Goal: Information Seeking & Learning: Find contact information

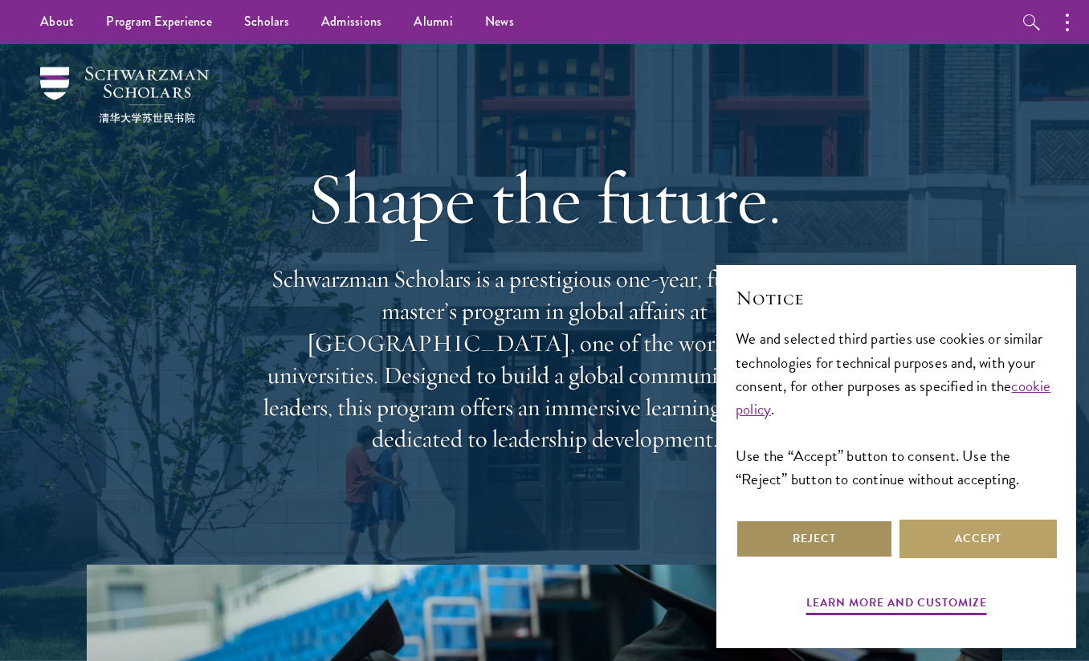
click at [830, 541] on button "Reject" at bounding box center [813, 538] width 157 height 39
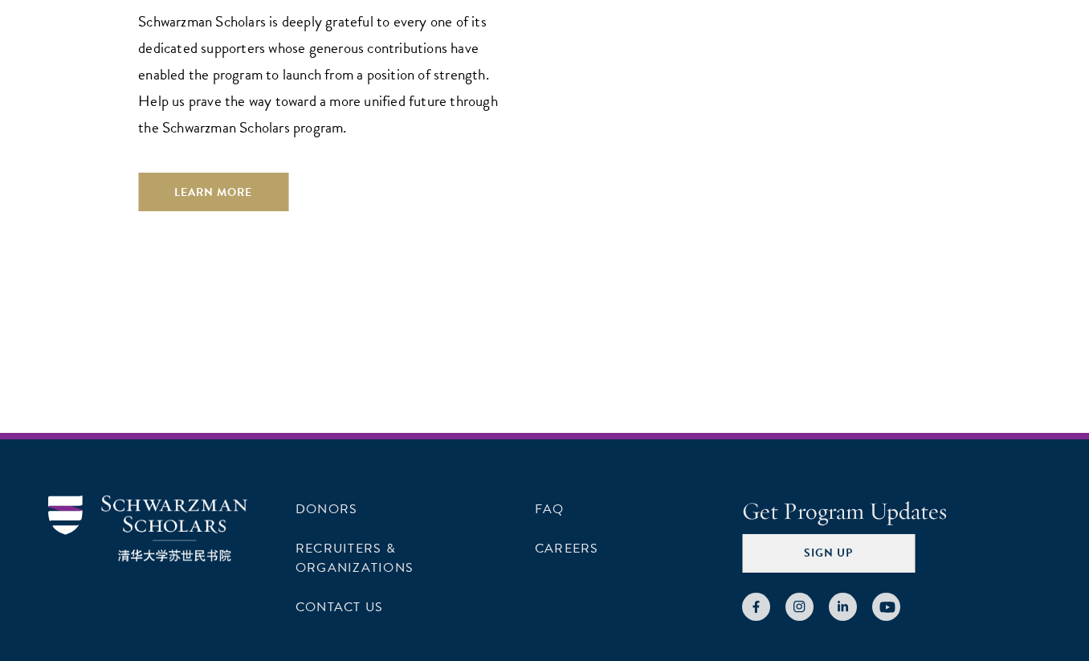
scroll to position [4831, 0]
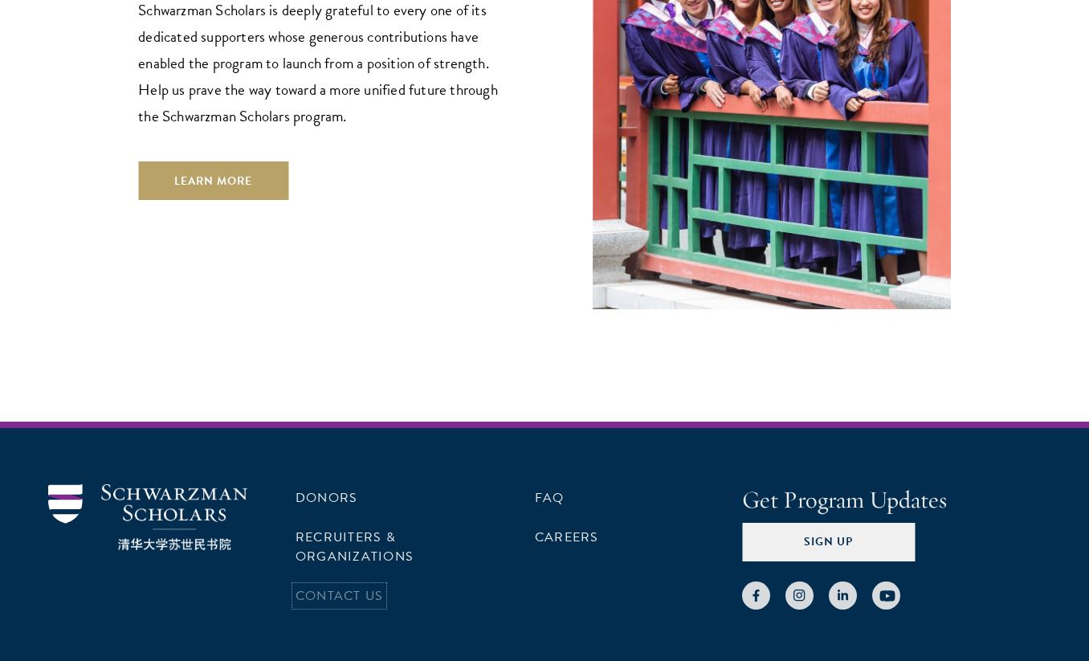
click at [324, 586] on link "Contact Us" at bounding box center [339, 595] width 88 height 19
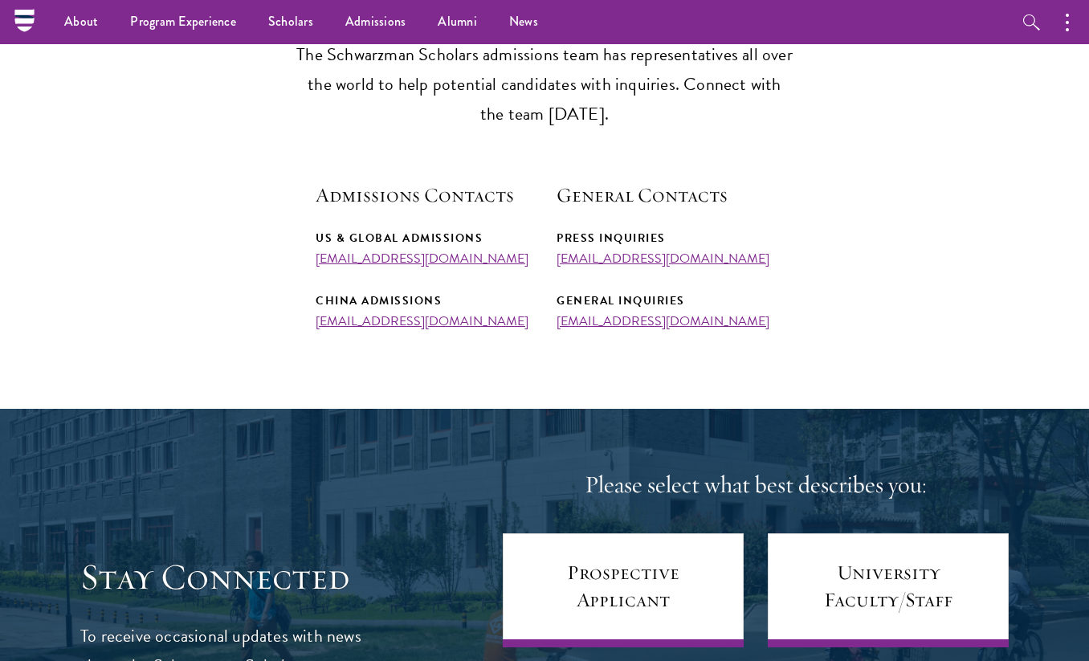
scroll to position [482, 0]
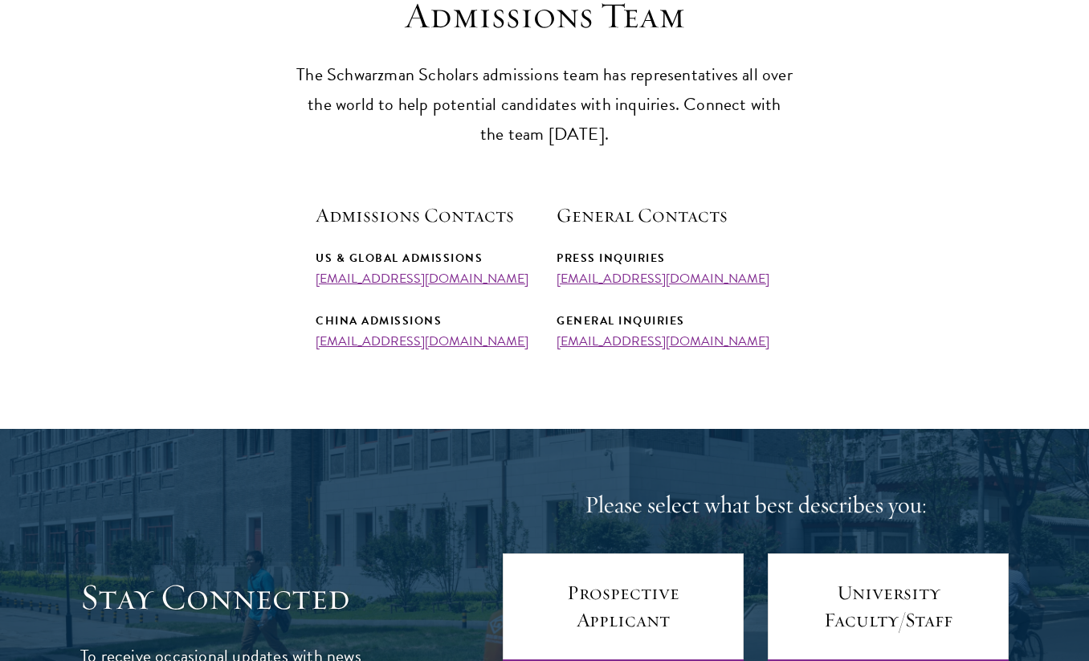
drag, startPoint x: 489, startPoint y: 339, endPoint x: 291, endPoint y: 336, distance: 198.3
click at [291, 336] on section "Admissions Team The Schwarzman Scholars admissions team has representatives all…" at bounding box center [544, 171] width 1089 height 355
click at [491, 306] on div "US & Global Admissions [EMAIL_ADDRESS][DOMAIN_NAME] China Admissions [EMAIL_ADD…" at bounding box center [424, 298] width 217 height 100
drag, startPoint x: 511, startPoint y: 275, endPoint x: 295, endPoint y: 279, distance: 216.0
click at [295, 279] on section "Admissions Team The Schwarzman Scholars admissions team has representatives all…" at bounding box center [544, 171] width 1089 height 355
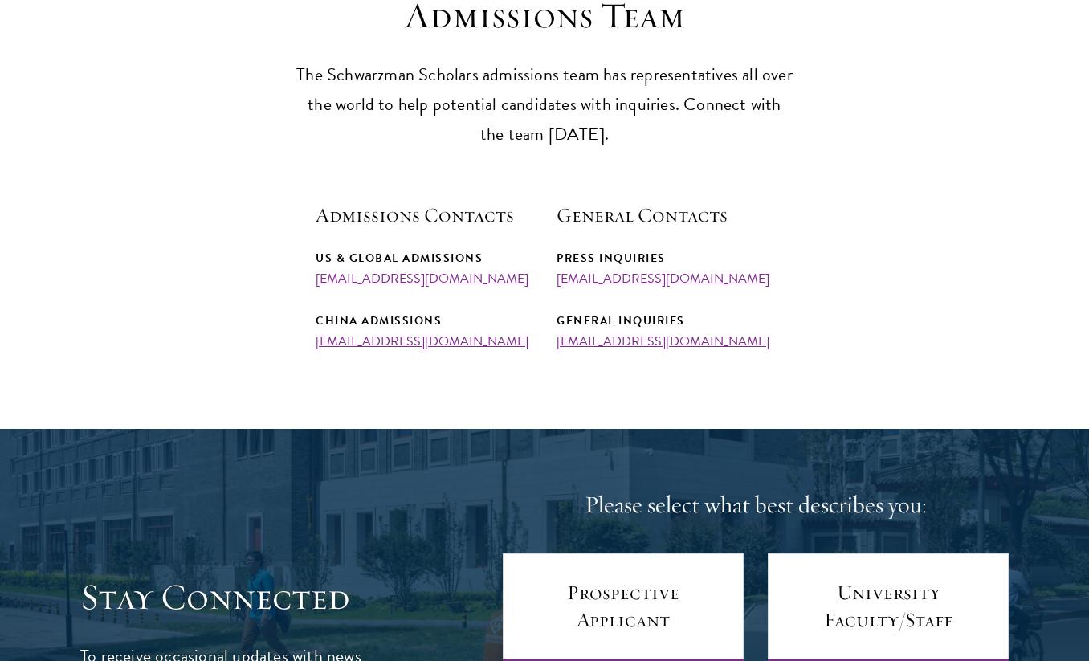
copy link "[EMAIL_ADDRESS][DOMAIN_NAME]"
click at [805, 294] on section "Admissions Team The Schwarzman Scholars admissions team has representatives all…" at bounding box center [544, 171] width 1089 height 355
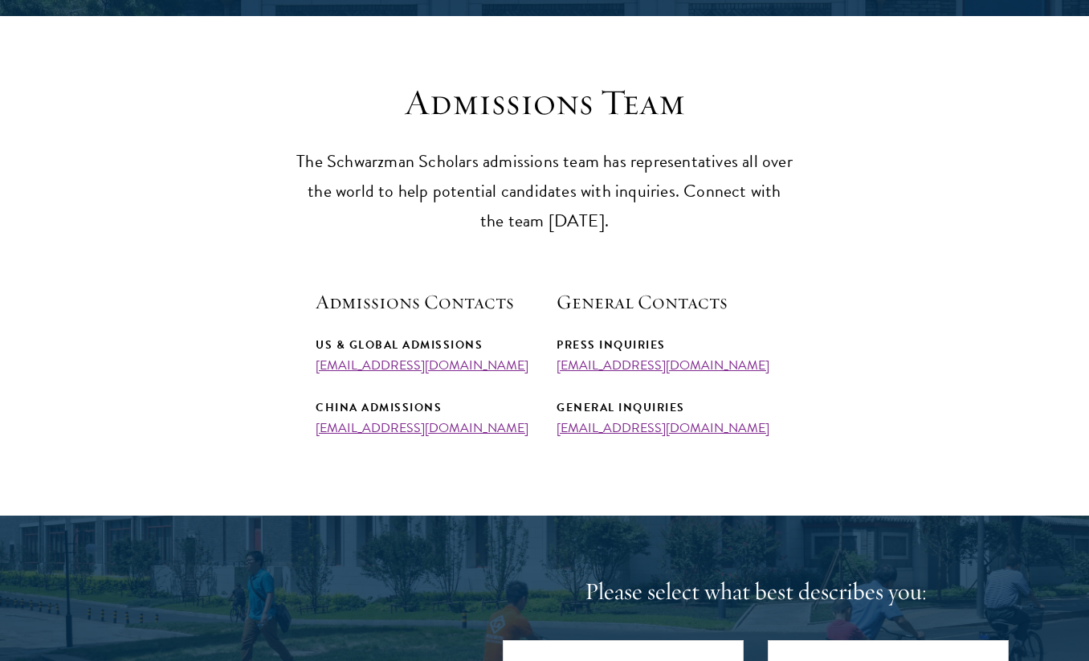
scroll to position [397, 0]
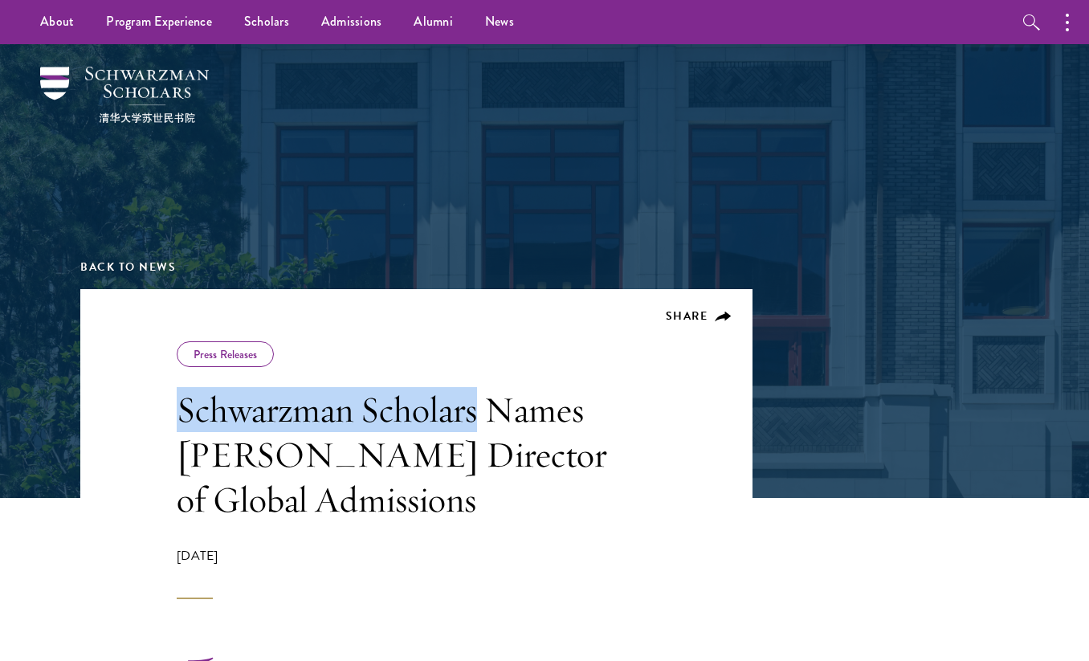
drag, startPoint x: 180, startPoint y: 412, endPoint x: 477, endPoint y: 409, distance: 297.1
click at [477, 409] on h1 "Schwarzman Scholars Names Cordel Faulk Director of Global Admissions" at bounding box center [406, 454] width 458 height 135
copy h1 "Schwarzman Scholars"
